Goal: Book appointment/travel/reservation

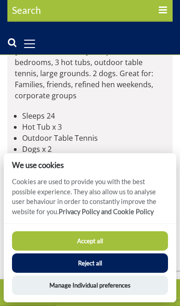
scroll to position [455, 0]
click at [113, 251] on button "Accept all" at bounding box center [90, 240] width 157 height 19
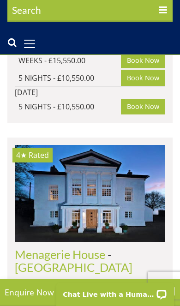
scroll to position [2385, 0]
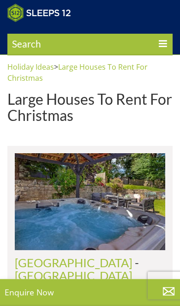
scroll to position [190, 0]
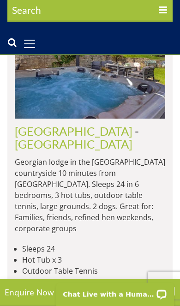
scroll to position [322, 0]
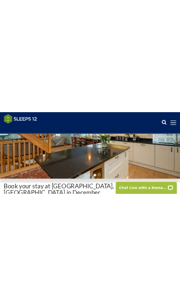
scroll to position [26, 0]
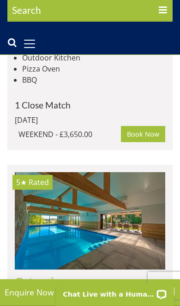
scroll to position [4668, 0]
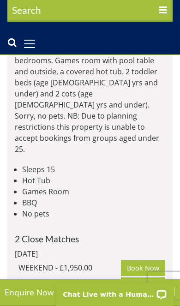
scroll to position [5771, 0]
